Goal: Check status: Check status

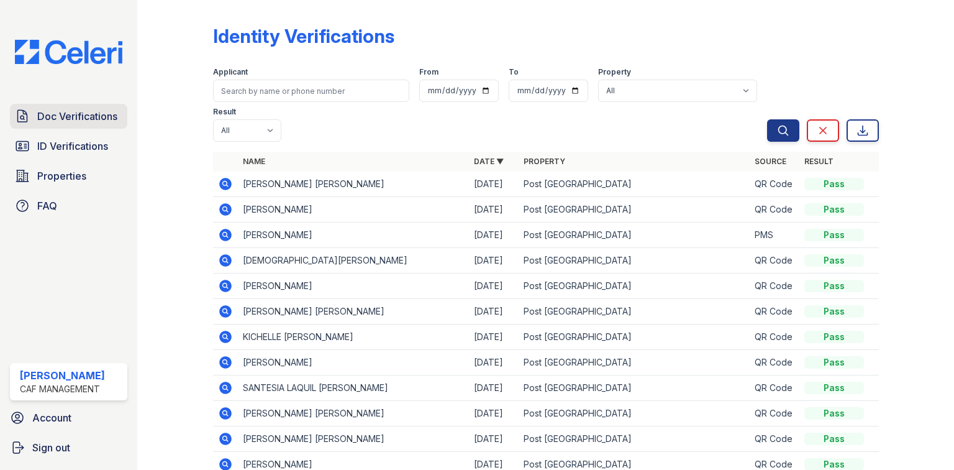
click at [102, 125] on link "Doc Verifications" at bounding box center [68, 116] width 117 height 25
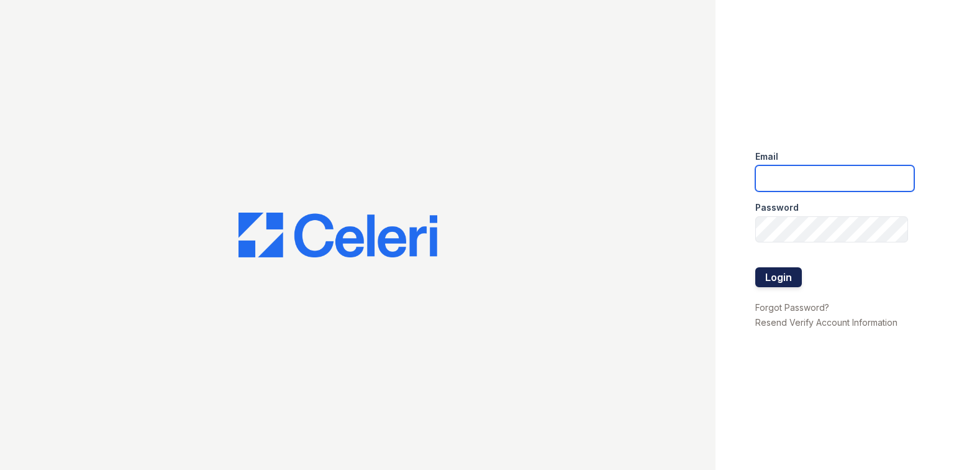
type input "postoak2@cafmanagement.com"
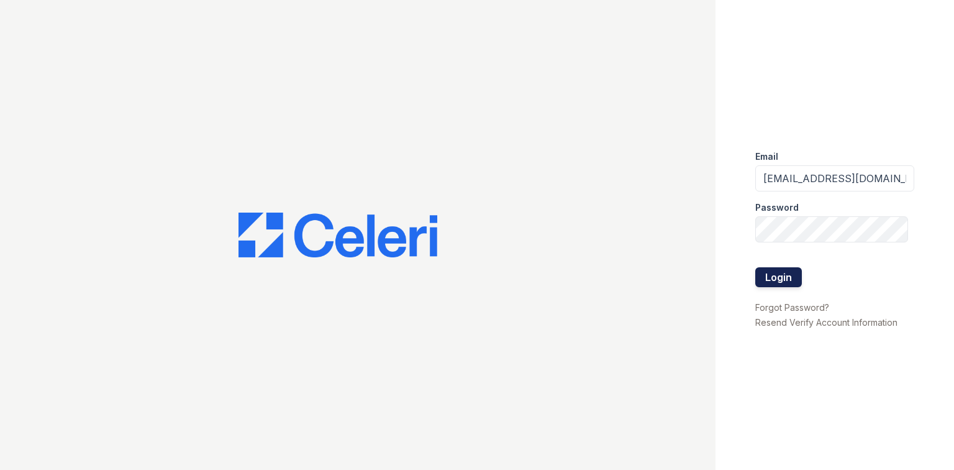
click at [786, 279] on button "Login" at bounding box center [778, 277] width 47 height 20
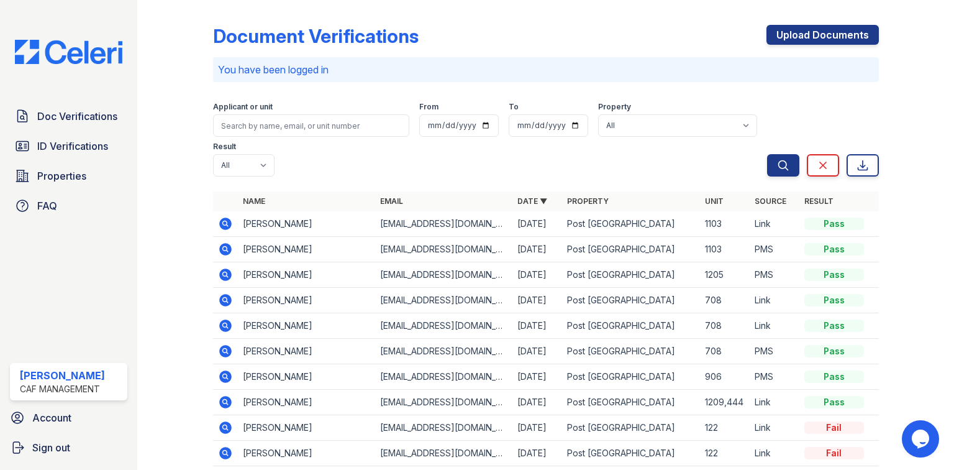
click at [226, 216] on icon at bounding box center [225, 223] width 15 height 15
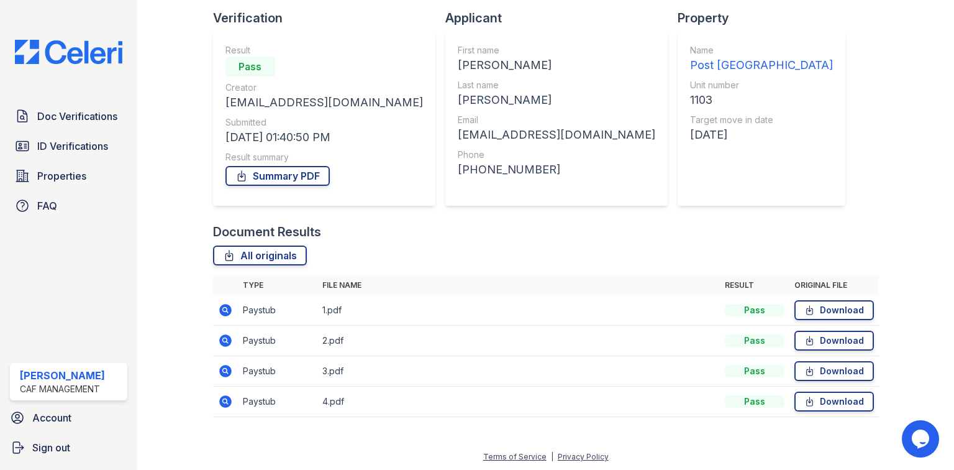
scroll to position [84, 0]
click at [257, 176] on link "Summary PDF" at bounding box center [277, 175] width 104 height 20
click at [35, 139] on link "ID Verifications" at bounding box center [68, 146] width 117 height 25
